Goal: Understand process/instructions

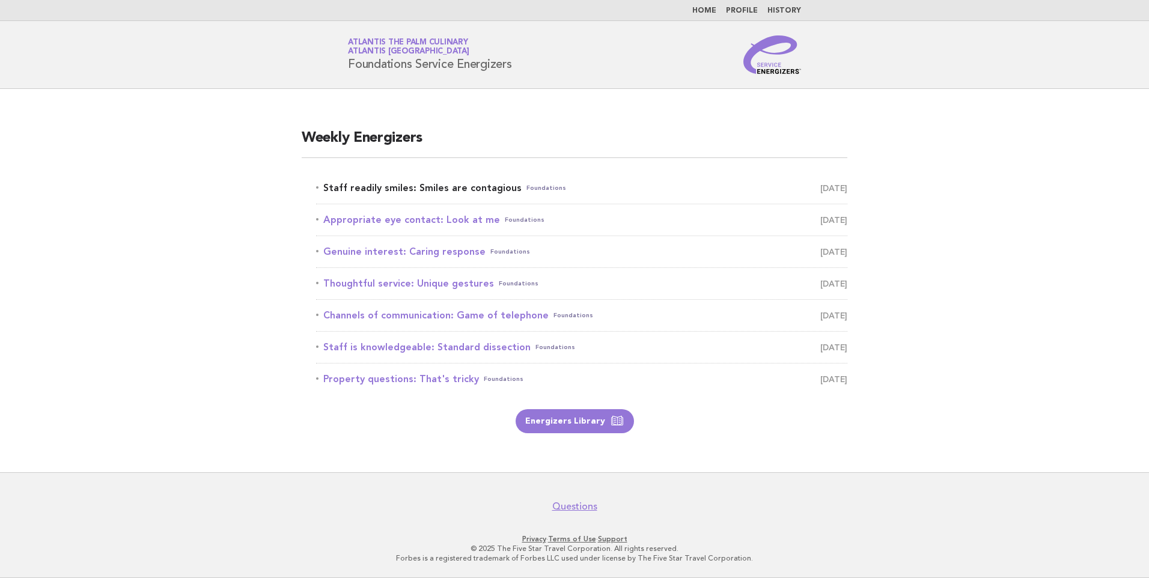
click at [427, 186] on link "Staff readily smiles: Smiles are contagious Foundations August 25" at bounding box center [581, 188] width 531 height 17
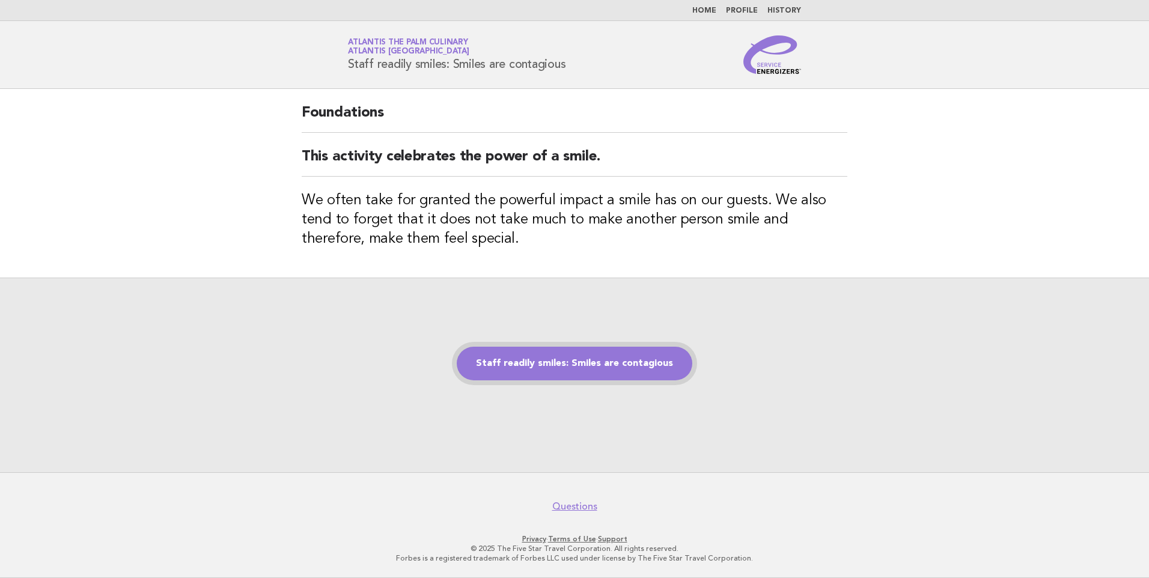
click at [562, 361] on link "Staff readily smiles: Smiles are contagious" at bounding box center [575, 364] width 236 height 34
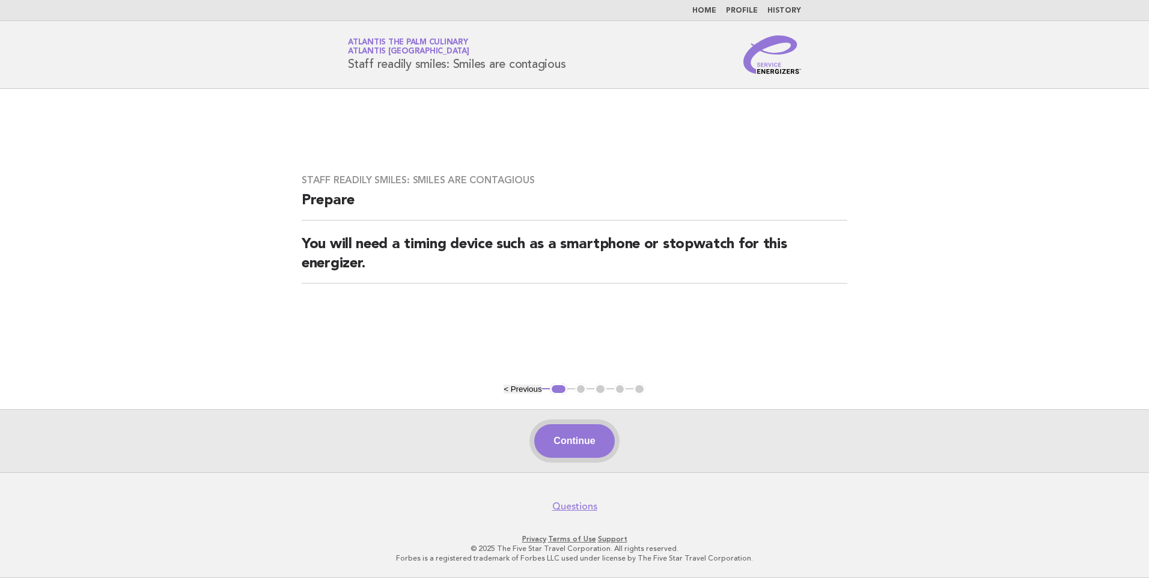
click at [574, 436] on button "Continue" at bounding box center [574, 441] width 80 height 34
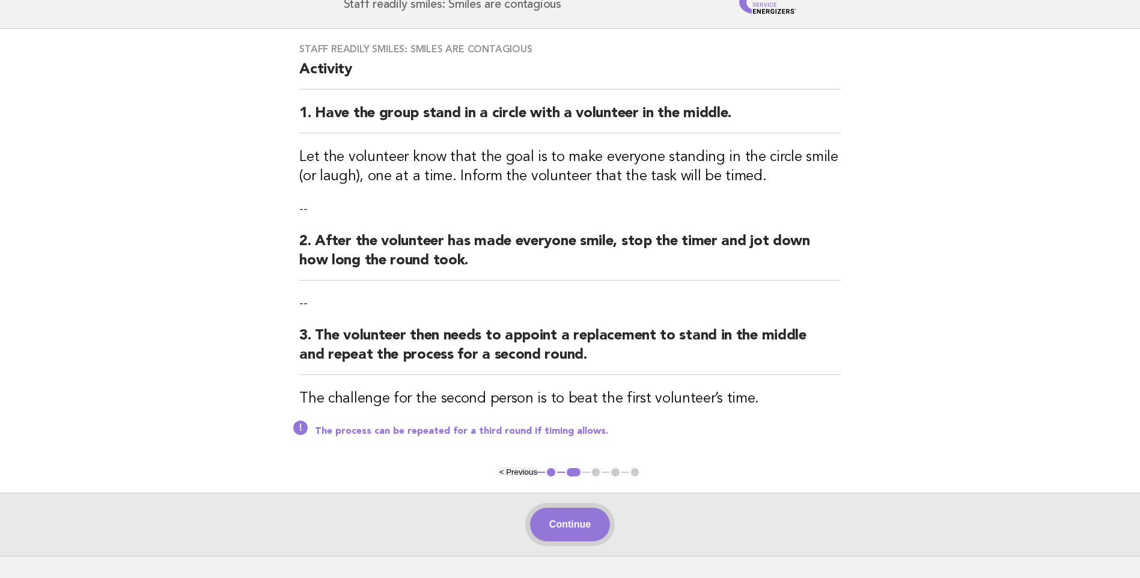
click at [567, 523] on button "Continue" at bounding box center [570, 525] width 80 height 34
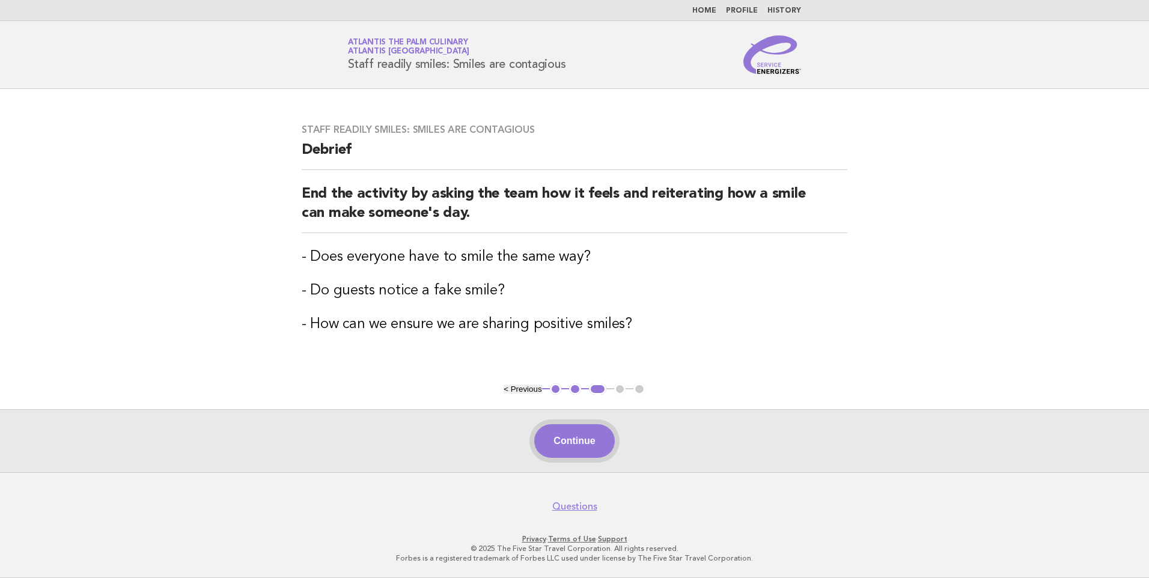
click at [584, 446] on button "Continue" at bounding box center [574, 441] width 80 height 34
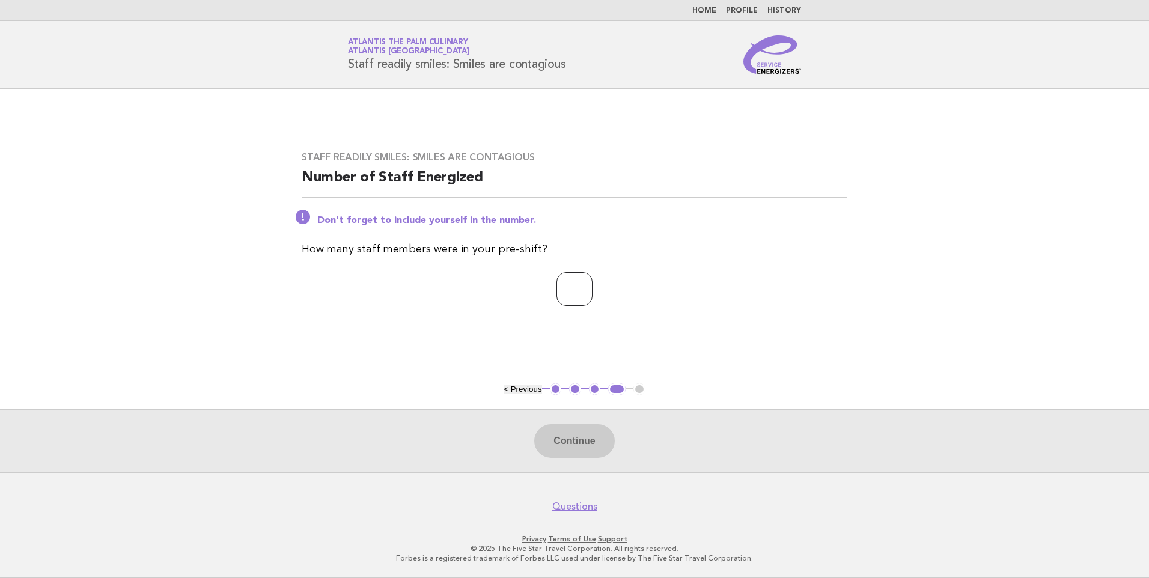
click at [568, 294] on input "number" at bounding box center [574, 289] width 36 height 34
type input "*"
click at [585, 437] on button "Continue" at bounding box center [574, 441] width 80 height 34
